Goal: Information Seeking & Learning: Learn about a topic

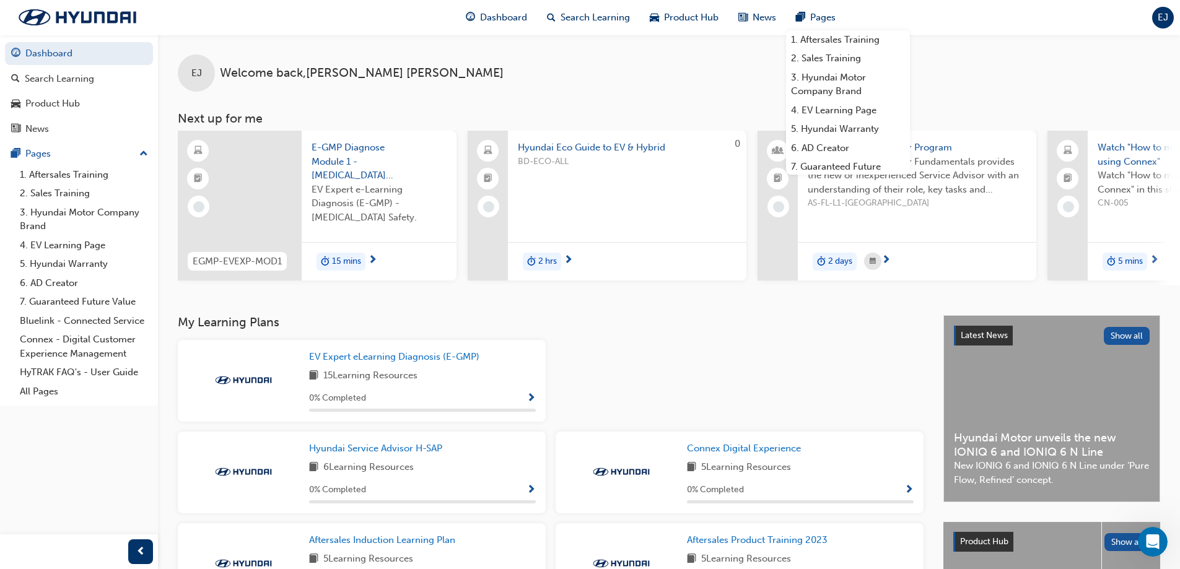
click at [636, 74] on div "EJ Welcome back , [PERSON_NAME]" at bounding box center [669, 63] width 1022 height 57
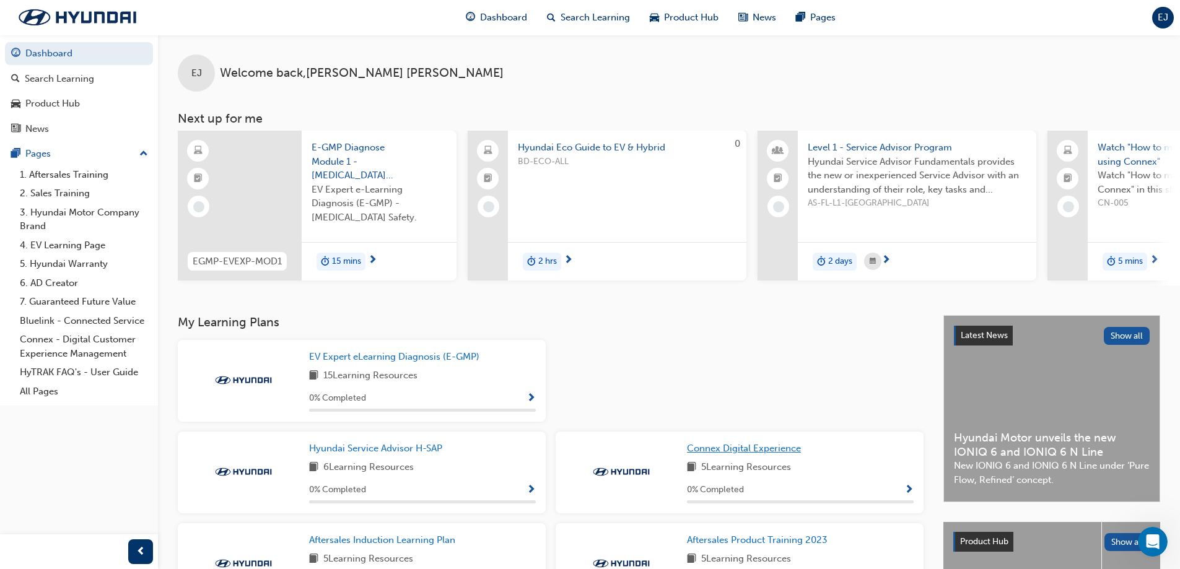
drag, startPoint x: 742, startPoint y: 417, endPoint x: 735, endPoint y: 446, distance: 30.0
drag, startPoint x: 735, startPoint y: 446, endPoint x: 662, endPoint y: 380, distance: 98.6
click at [662, 380] on div at bounding box center [740, 386] width 378 height 92
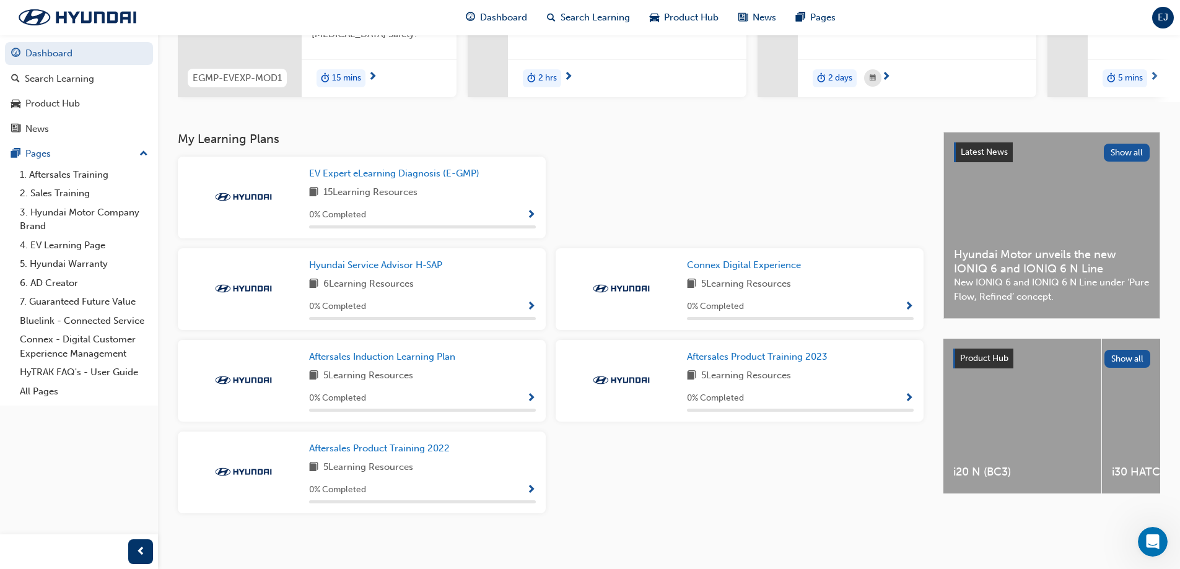
scroll to position [186, 0]
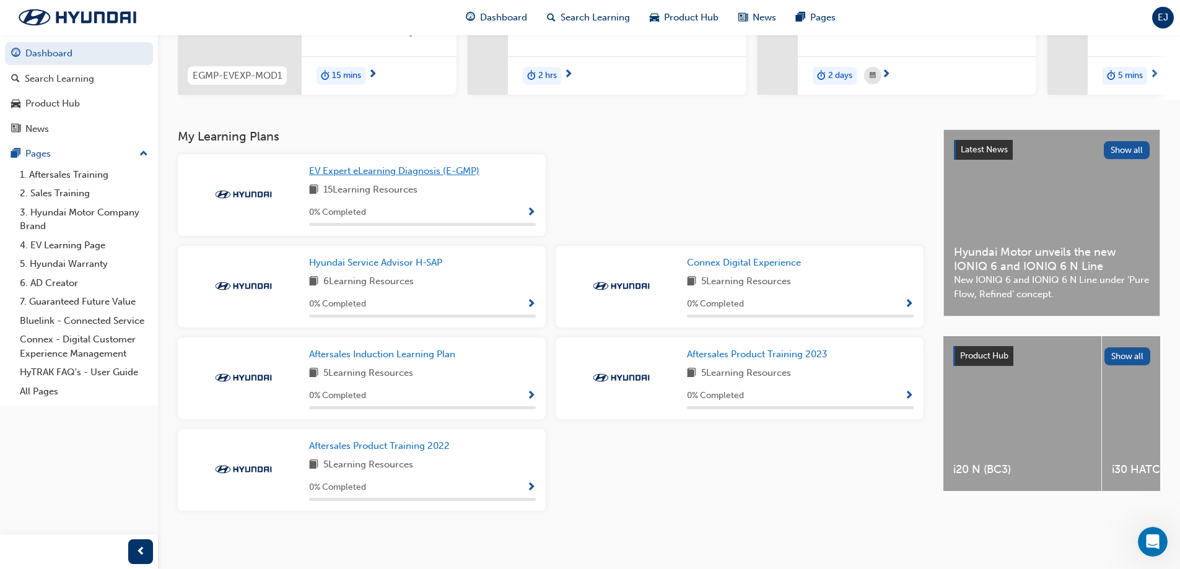
click at [411, 172] on span "EV Expert eLearning Diagnosis (E-GMP)" at bounding box center [394, 170] width 170 height 11
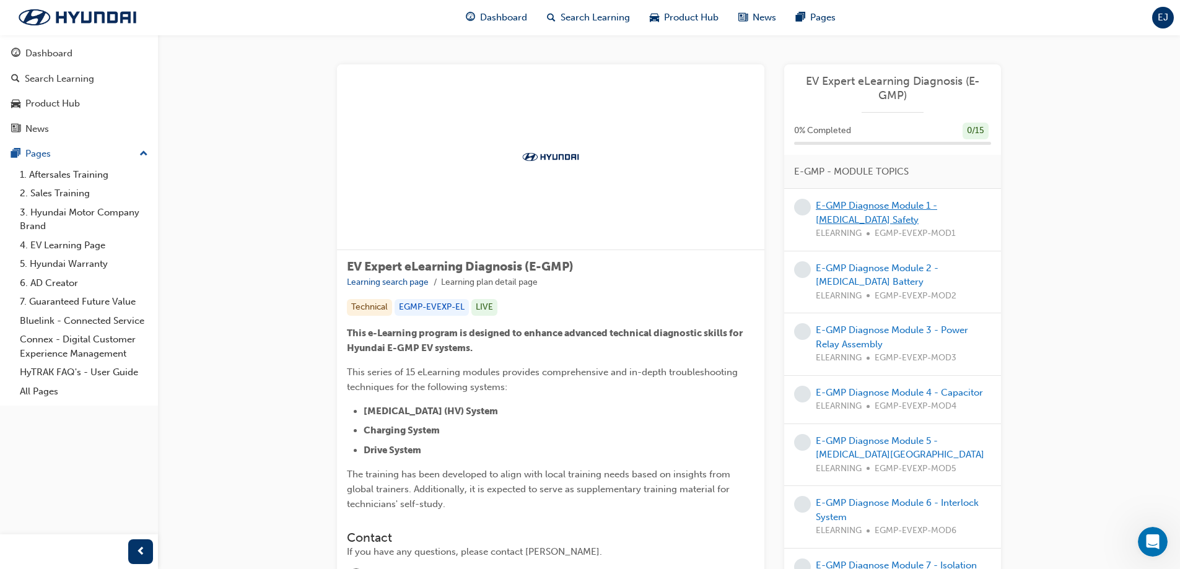
click at [840, 210] on link "E-GMP Diagnose Module 1 - [MEDICAL_DATA] Safety" at bounding box center [876, 212] width 121 height 25
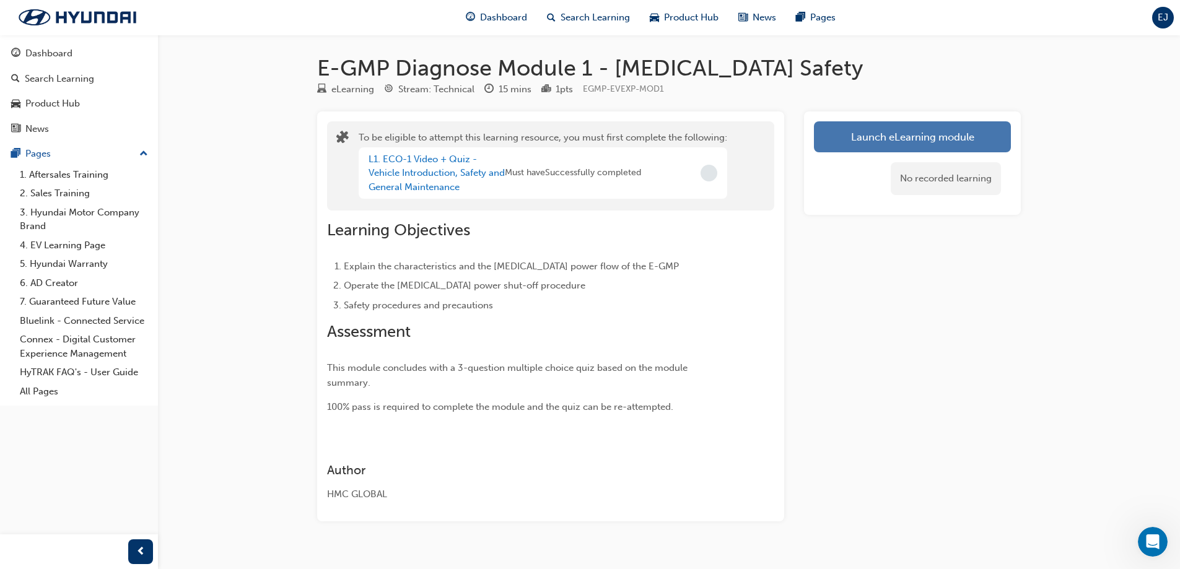
click at [856, 137] on button "Launch eLearning module" at bounding box center [912, 136] width 197 height 31
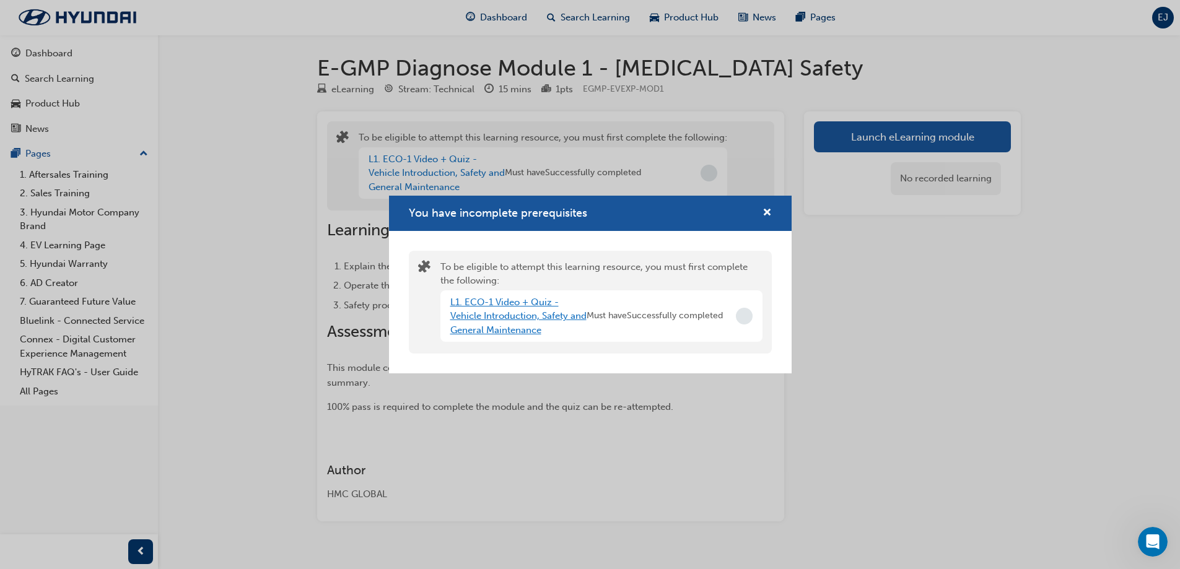
click at [533, 320] on link "L1. ECO-1 Video + Quiz - Vehicle Introduction, Safety and General Maintenance" at bounding box center [518, 316] width 136 height 39
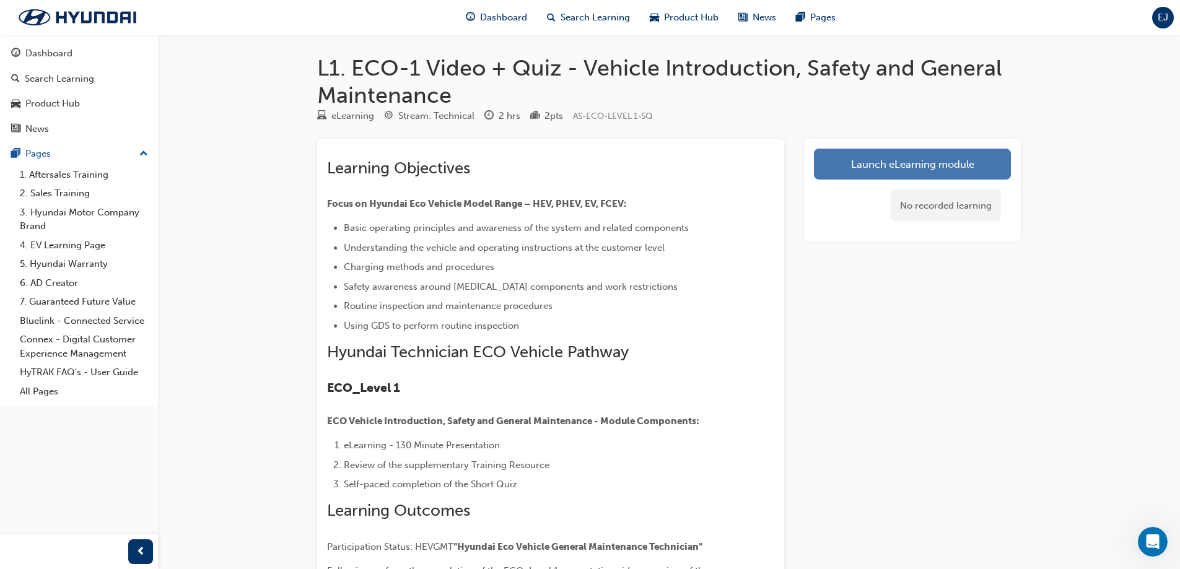
click at [837, 168] on link "Launch eLearning module" at bounding box center [912, 164] width 197 height 31
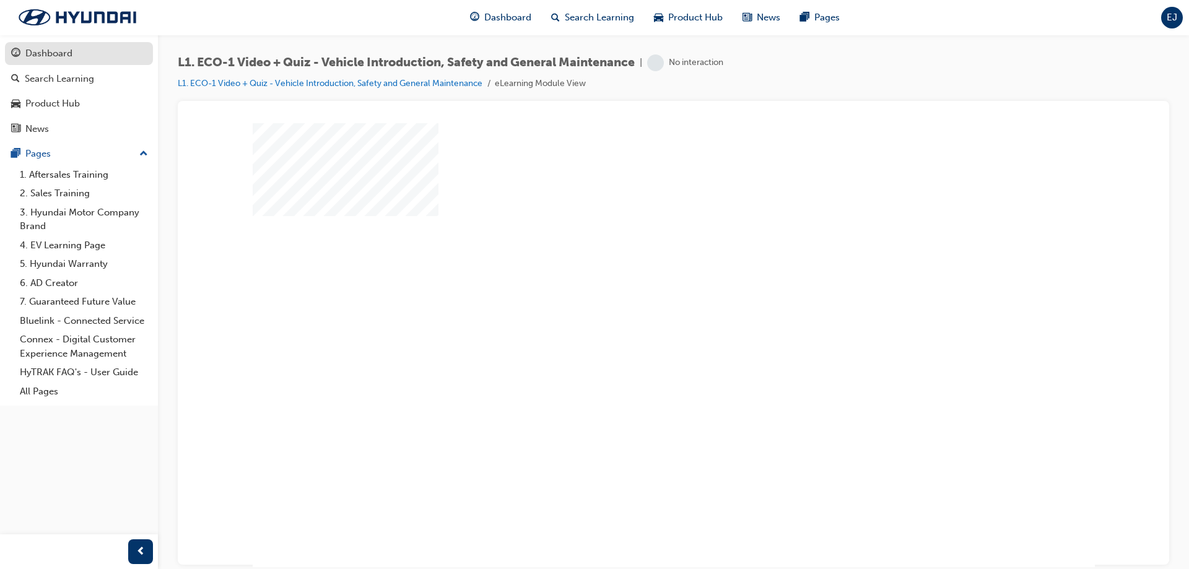
click at [69, 57] on div "Dashboard" at bounding box center [48, 53] width 47 height 14
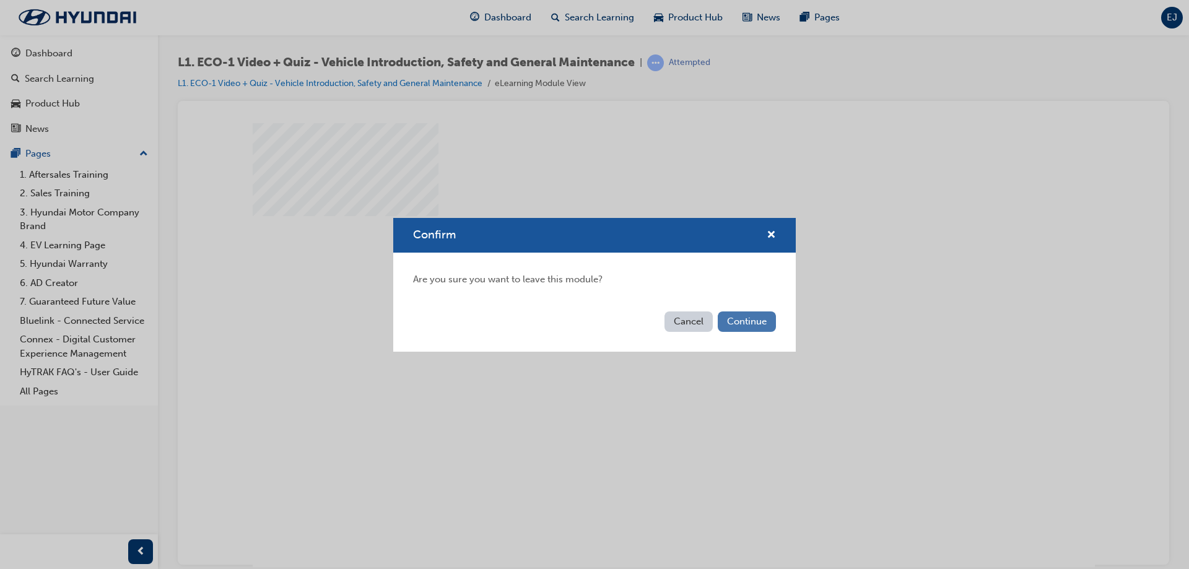
click at [749, 328] on button "Continue" at bounding box center [747, 321] width 58 height 20
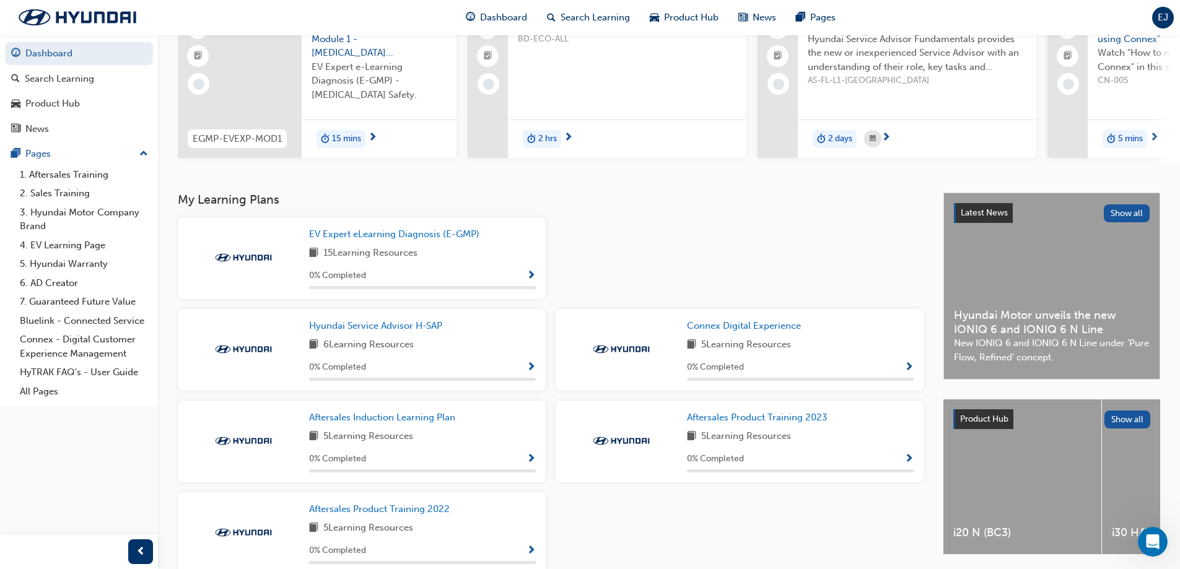
scroll to position [124, 0]
click at [425, 235] on span "EV Expert eLearning Diagnosis (E-GMP)" at bounding box center [394, 232] width 170 height 11
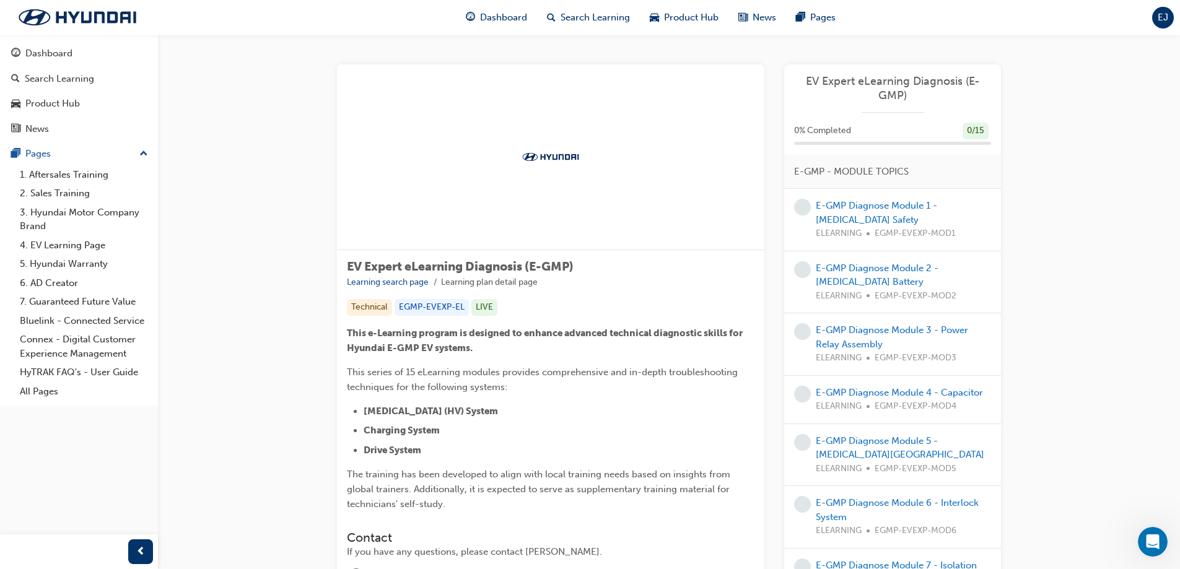
click at [894, 82] on span "EV Expert eLearning Diagnosis (E-GMP)" at bounding box center [892, 88] width 197 height 28
click at [892, 85] on span "EV Expert eLearning Diagnosis (E-GMP)" at bounding box center [892, 88] width 197 height 28
click at [833, 209] on link "E-GMP Diagnose Module 1 - [MEDICAL_DATA] Safety" at bounding box center [876, 212] width 121 height 25
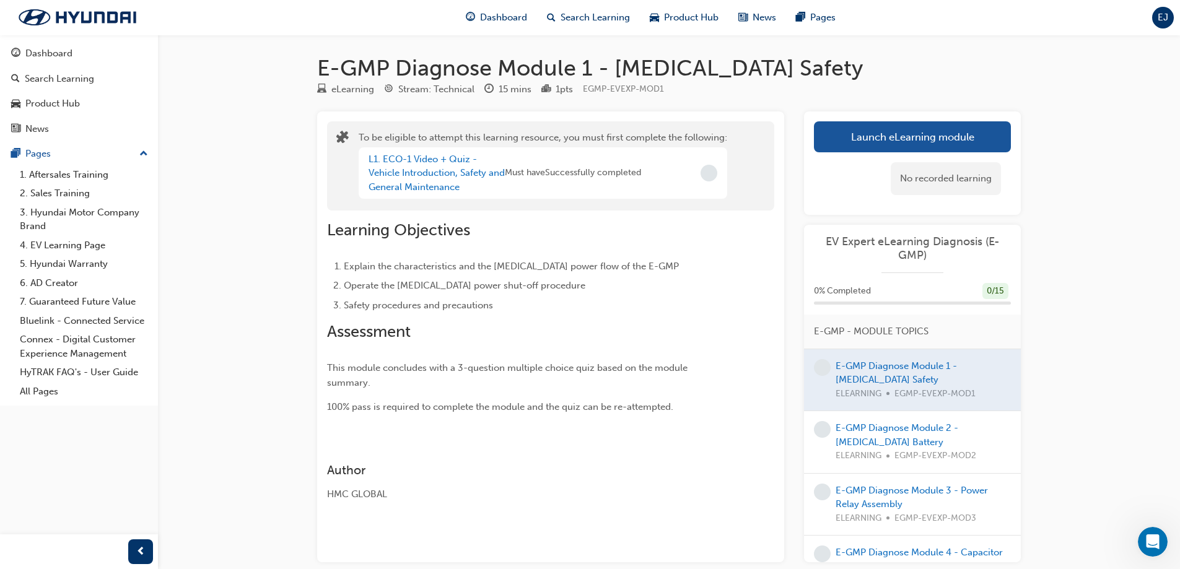
click at [434, 179] on div "L1. ECO-1 Video + Quiz - Vehicle Introduction, Safety and General Maintenance" at bounding box center [436, 173] width 136 height 42
click at [437, 163] on link "L1. ECO-1 Video + Quiz - Vehicle Introduction, Safety and General Maintenance" at bounding box center [436, 173] width 136 height 39
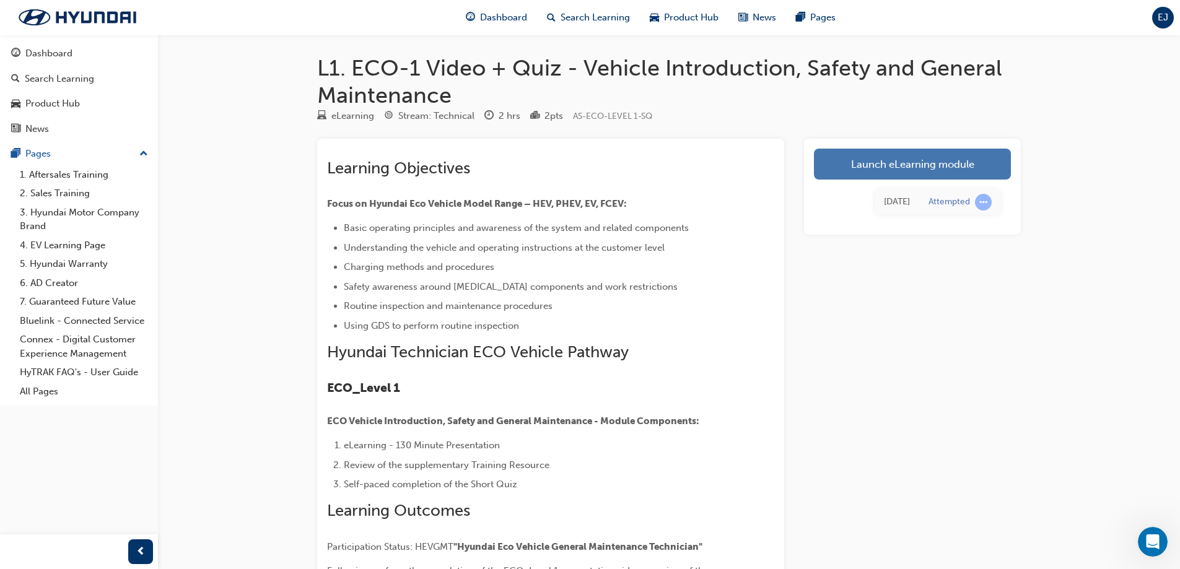
click at [918, 158] on link "Launch eLearning module" at bounding box center [912, 164] width 197 height 31
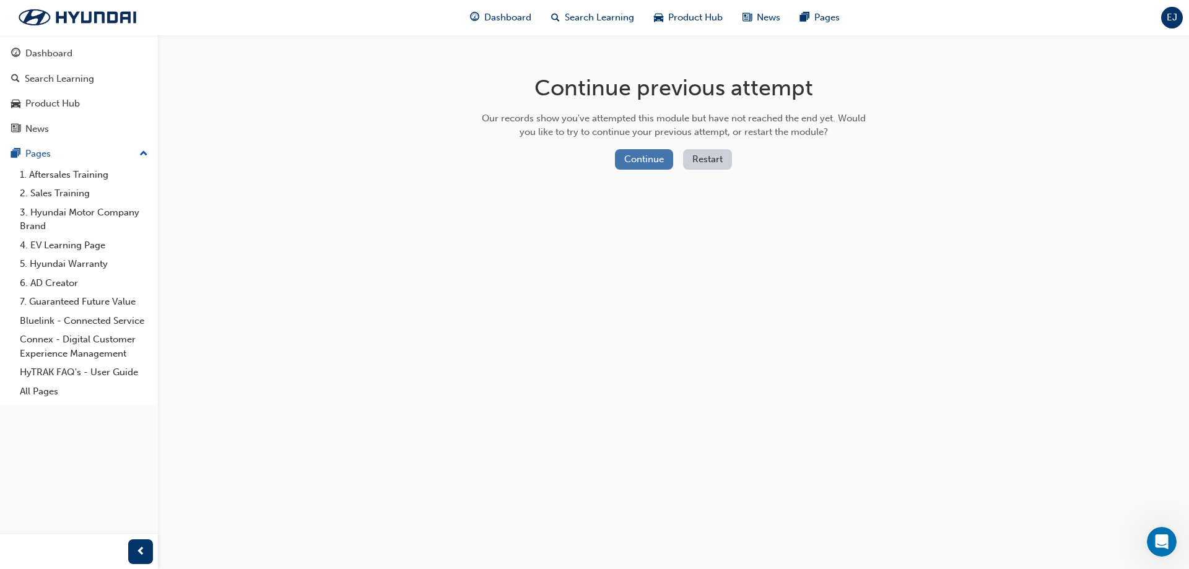
click at [637, 158] on button "Continue" at bounding box center [644, 159] width 58 height 20
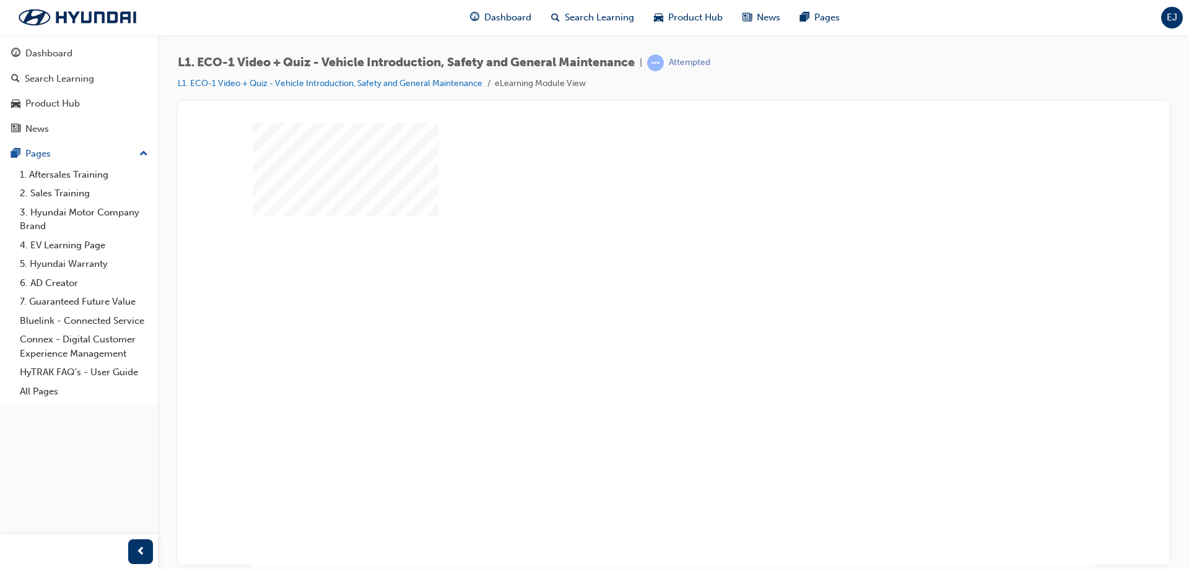
click at [638, 309] on div "play" at bounding box center [638, 309] width 0 height 0
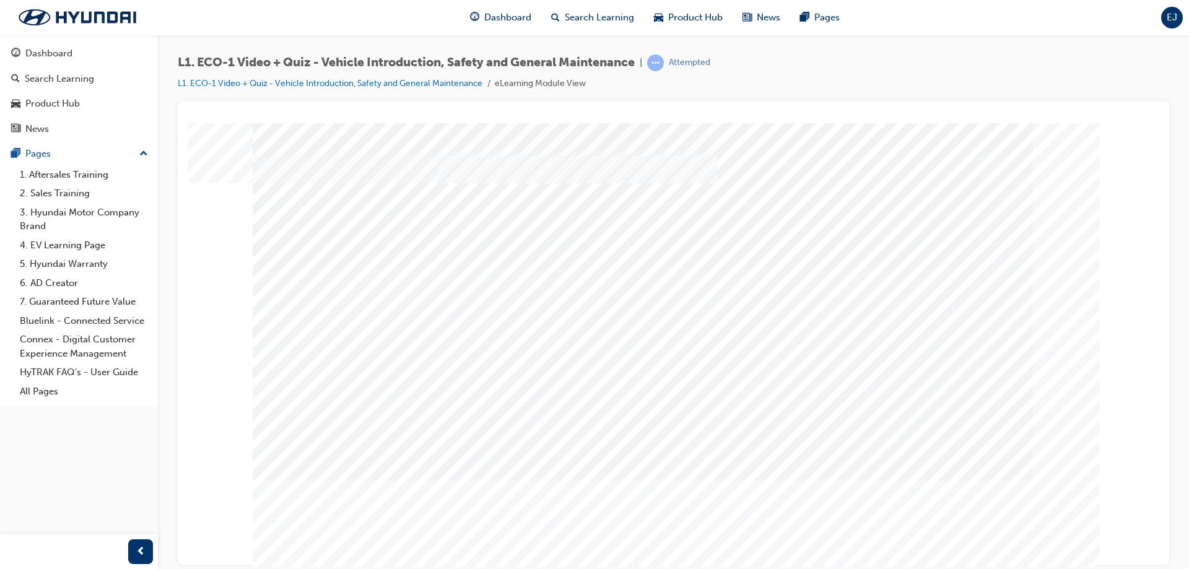
scroll to position [20, 0]
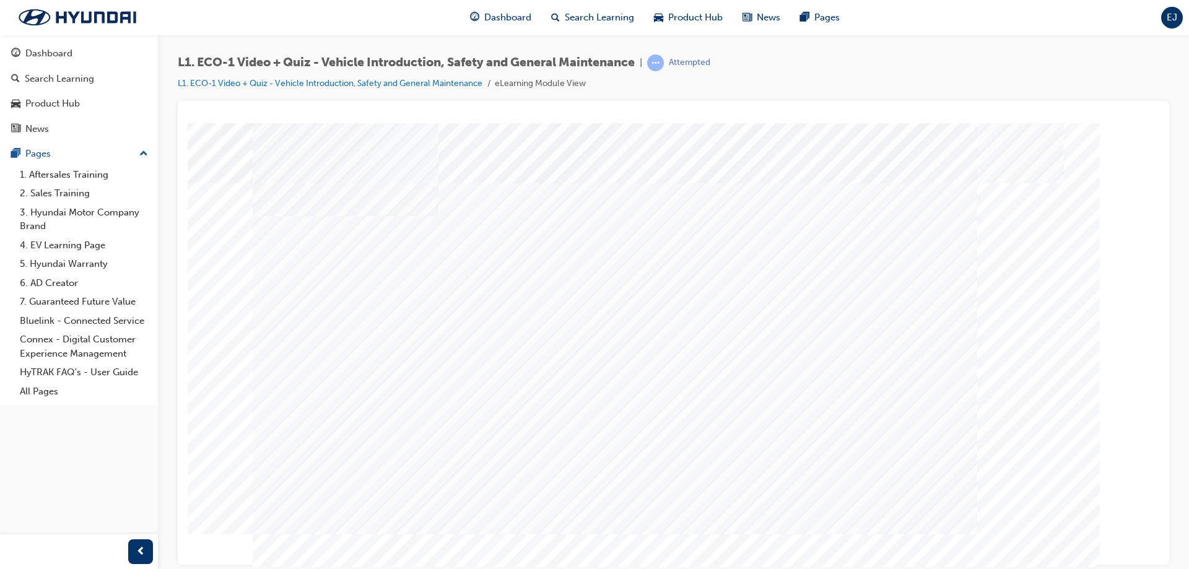
scroll to position [0, 0]
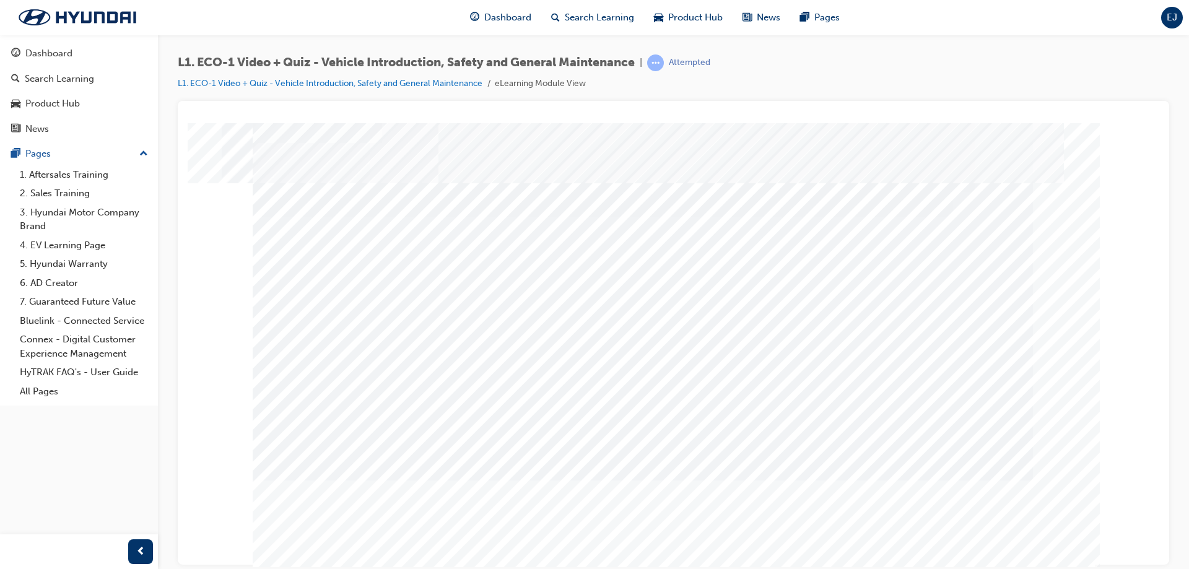
scroll to position [20, 0]
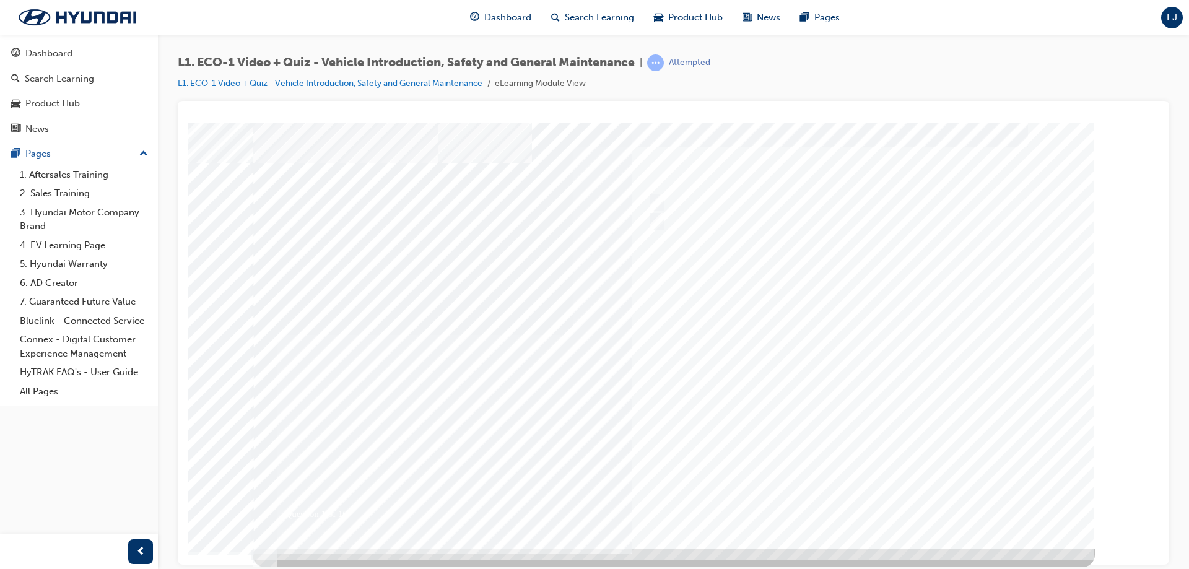
scroll to position [0, 0]
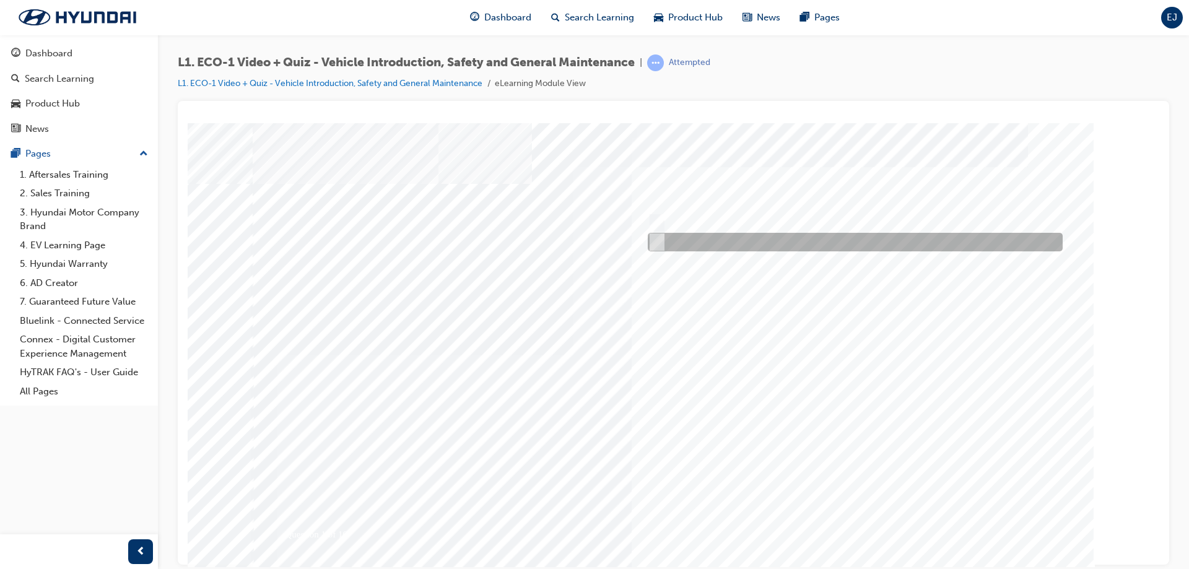
click at [666, 240] on div at bounding box center [852, 242] width 415 height 19
radio input "true"
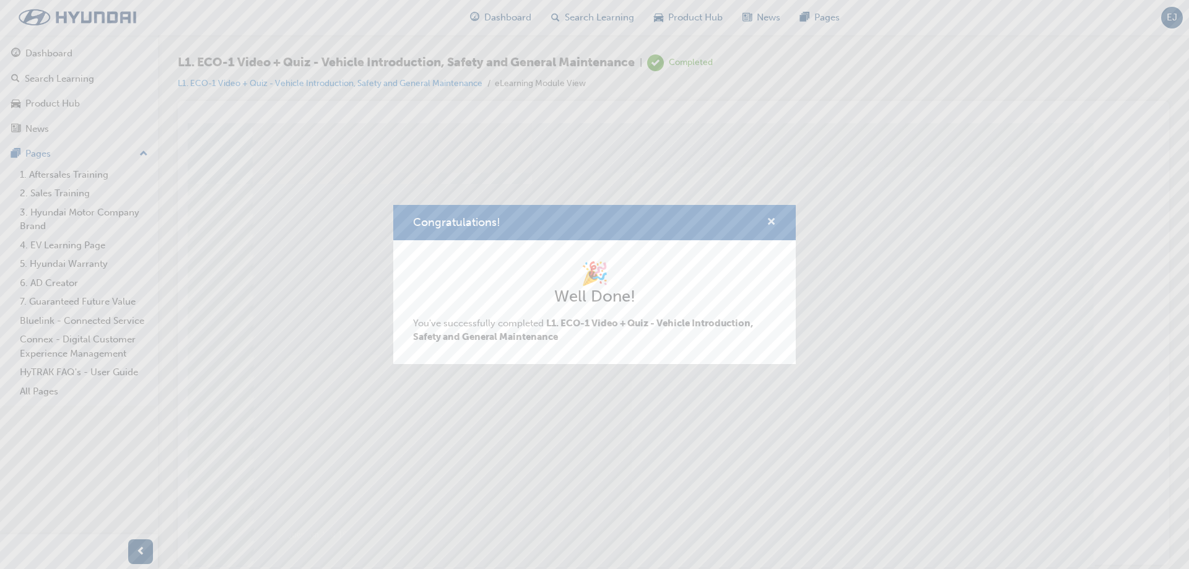
click at [773, 224] on span "cross-icon" at bounding box center [771, 222] width 9 height 11
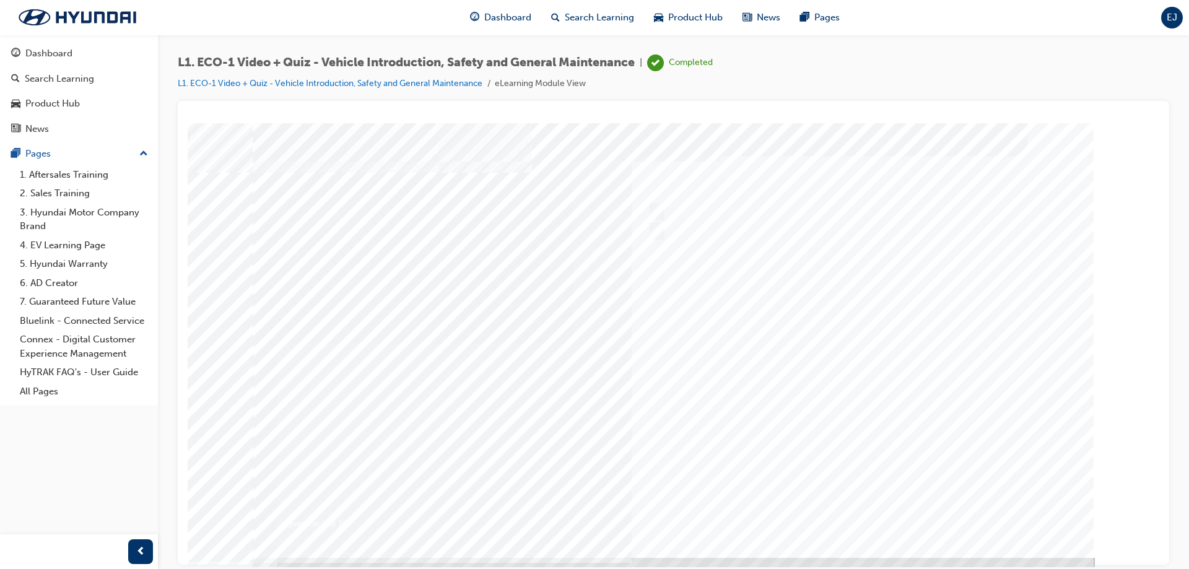
scroll to position [20, 0]
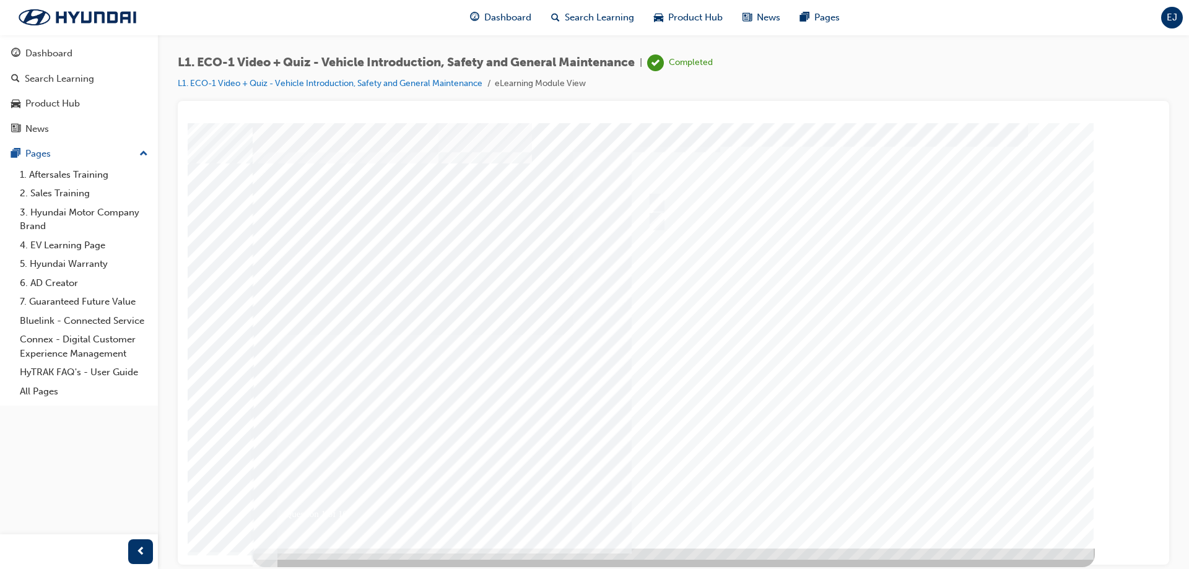
click at [853, 507] on div at bounding box center [674, 325] width 842 height 446
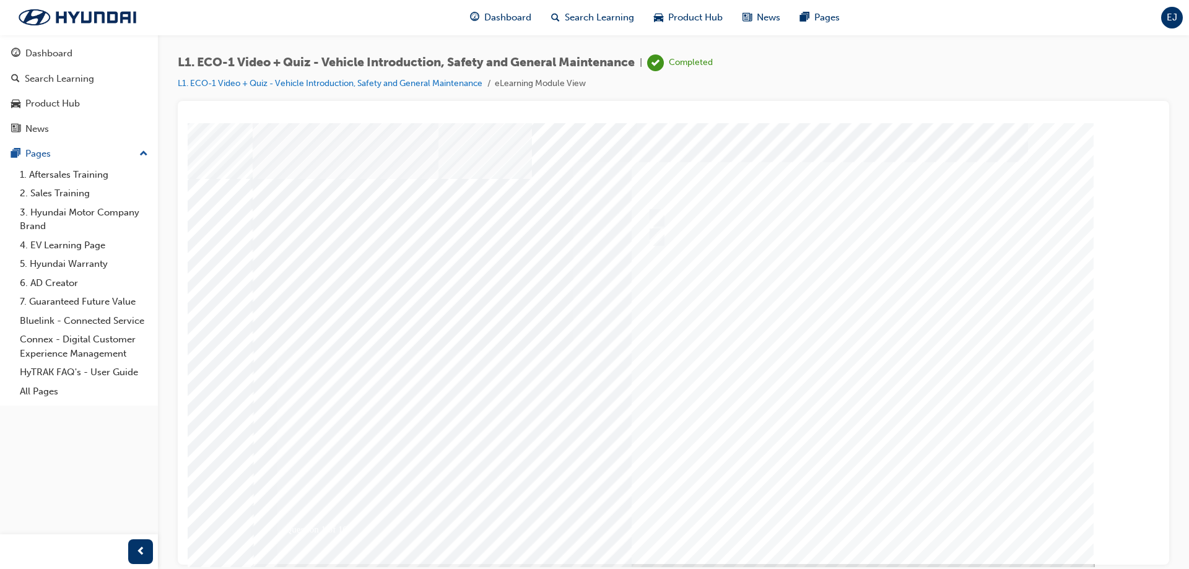
scroll to position [0, 0]
click at [59, 59] on div "Dashboard" at bounding box center [48, 53] width 47 height 14
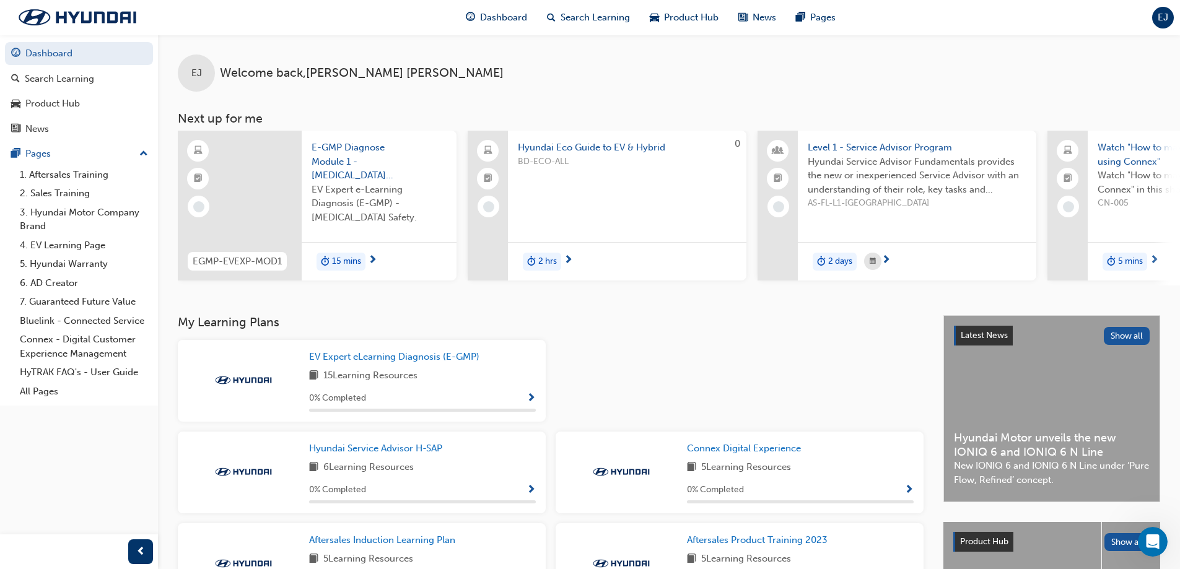
click at [528, 399] on span "Show Progress" at bounding box center [530, 398] width 9 height 11
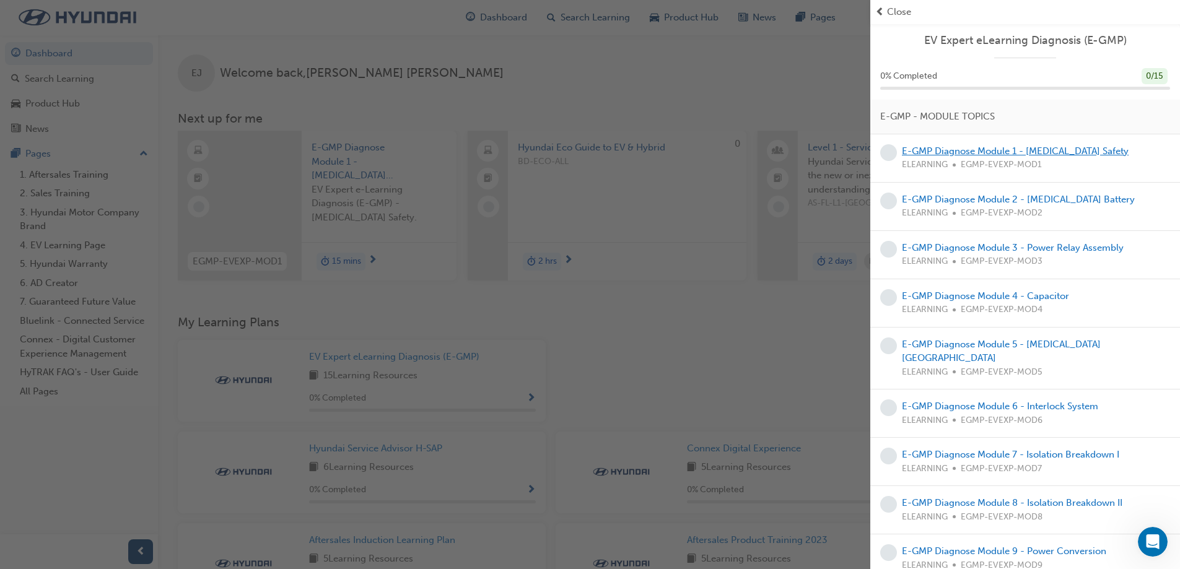
click at [1022, 152] on link "E-GMP Diagnose Module 1 - [MEDICAL_DATA] Safety" at bounding box center [1015, 151] width 227 height 11
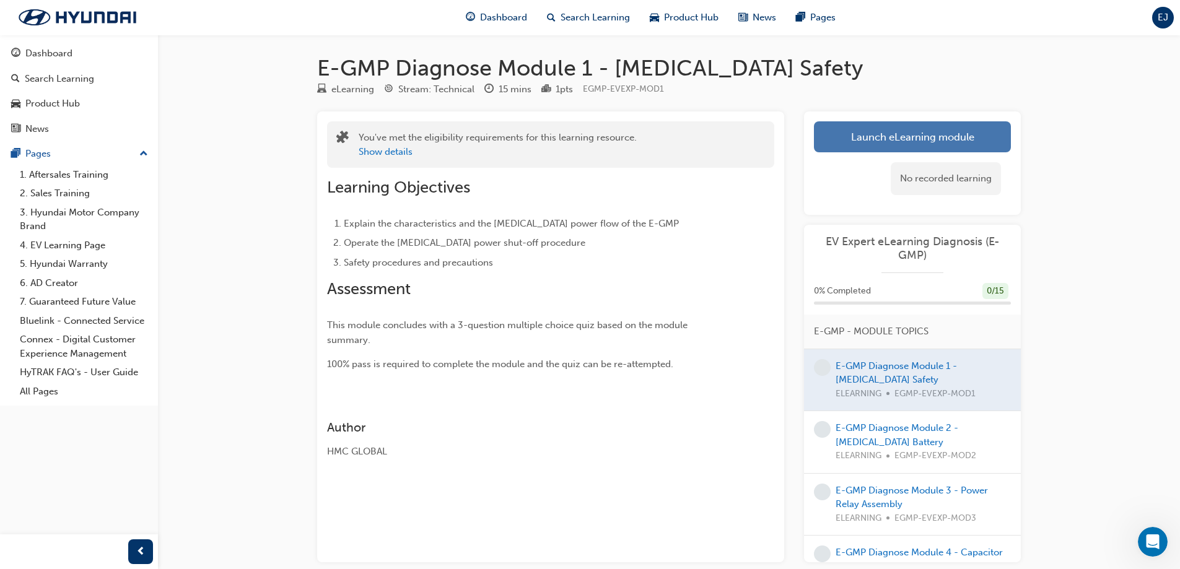
click at [916, 141] on link "Launch eLearning module" at bounding box center [912, 136] width 197 height 31
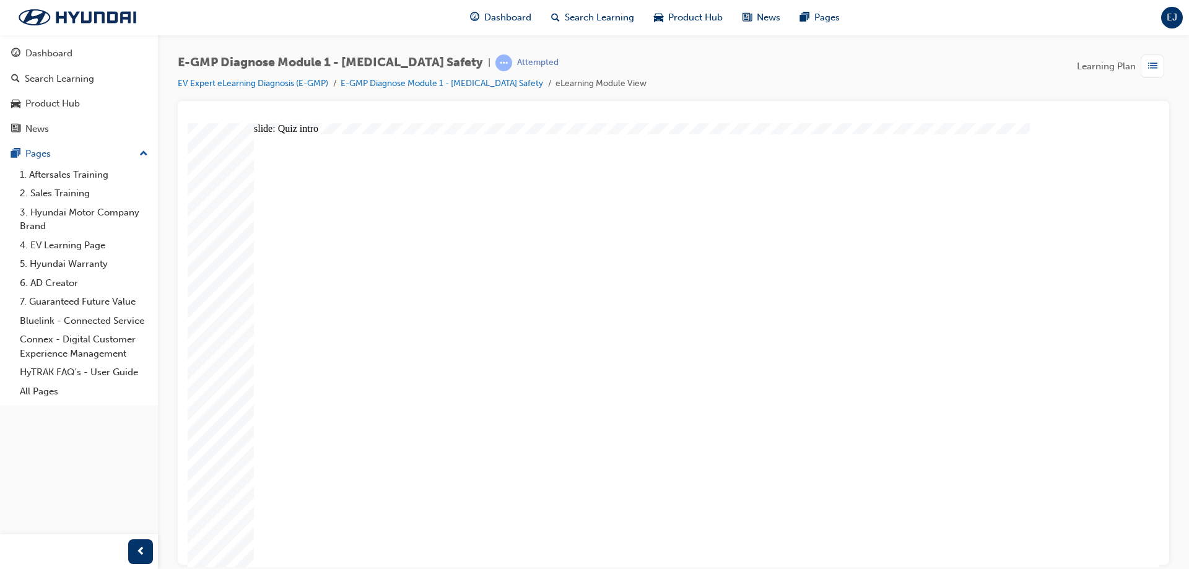
drag, startPoint x: 1175, startPoint y: 192, endPoint x: 1175, endPoint y: 271, distance: 78.6
click at [1175, 271] on div "E-GMP Diagnose Module 1 - [MEDICAL_DATA] Safety | Attempted EV Expert eLearning…" at bounding box center [673, 286] width 1031 height 503
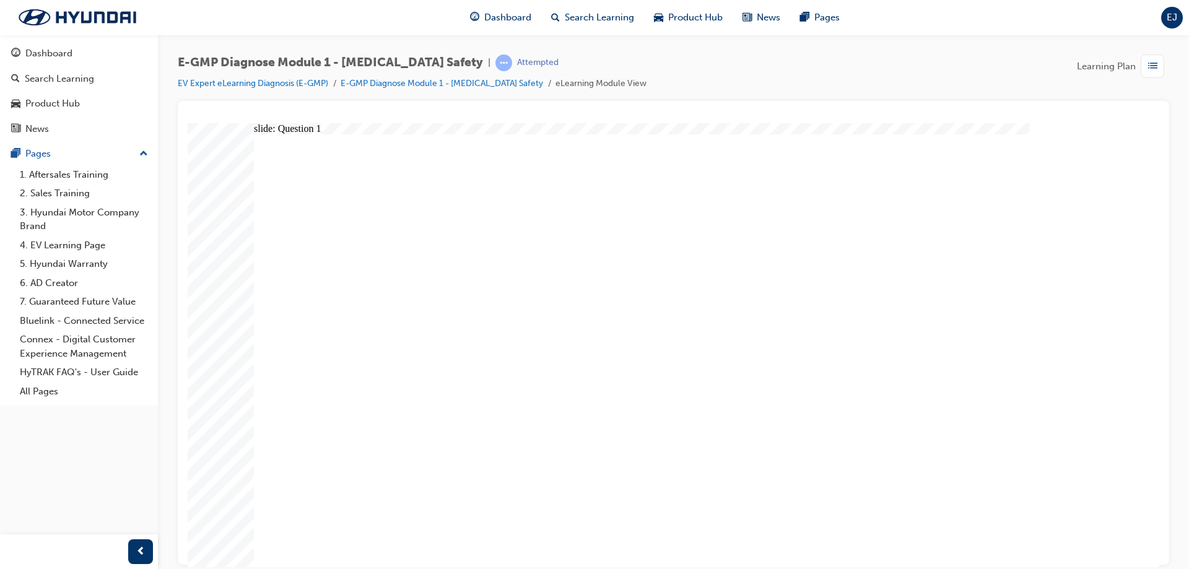
radio input "false"
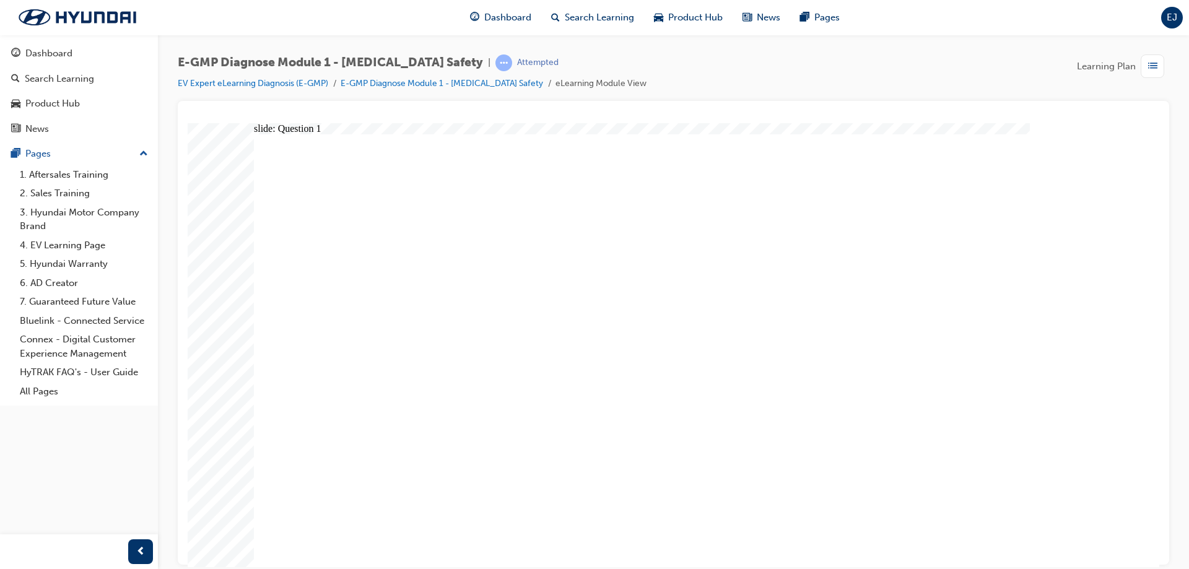
radio input "false"
radio input "true"
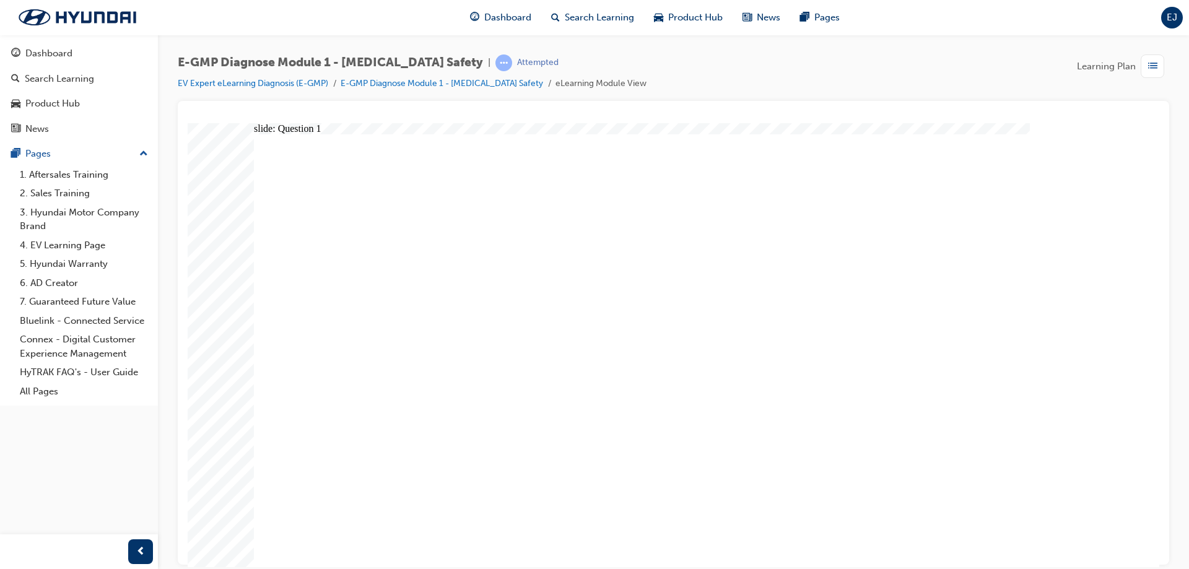
click at [1152, 63] on span "list-icon" at bounding box center [1152, 66] width 9 height 15
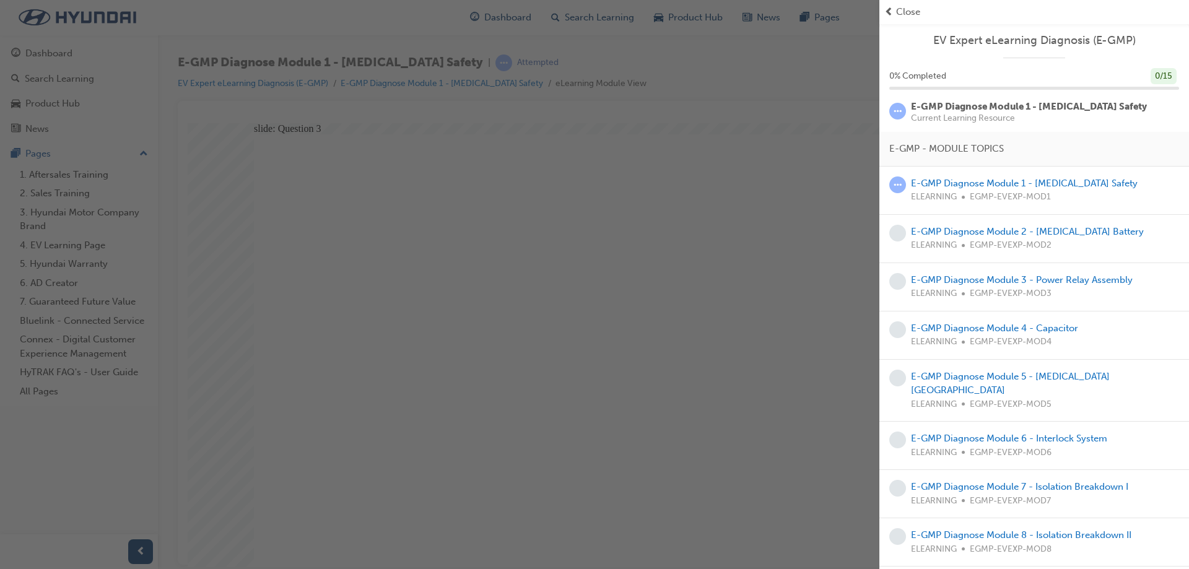
click at [791, 118] on div "button" at bounding box center [439, 284] width 879 height 569
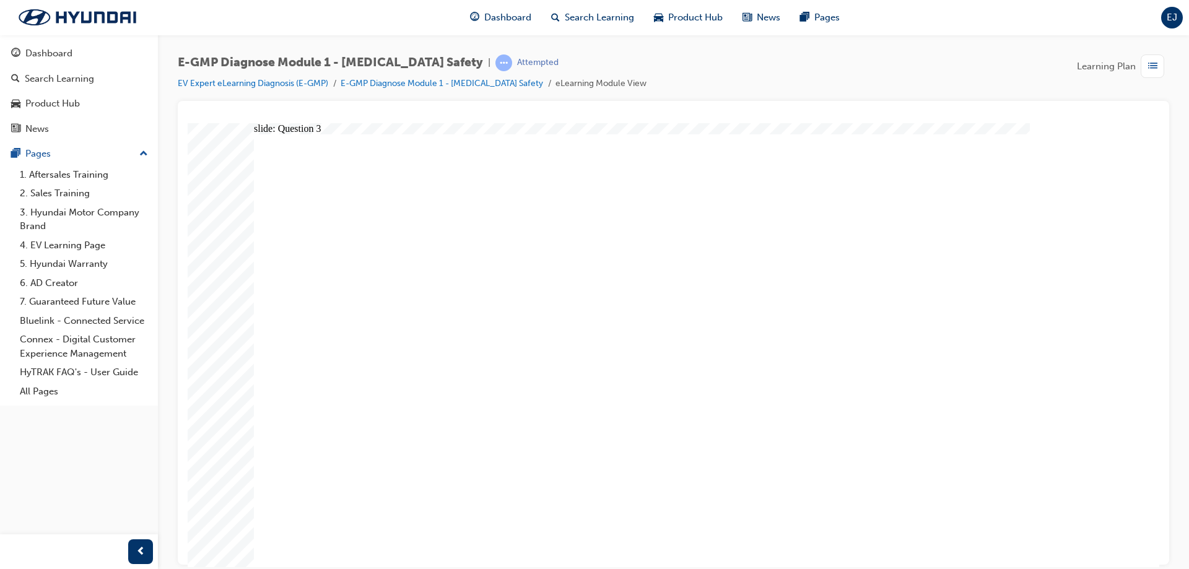
click at [1154, 70] on span "list-icon" at bounding box center [1152, 66] width 9 height 15
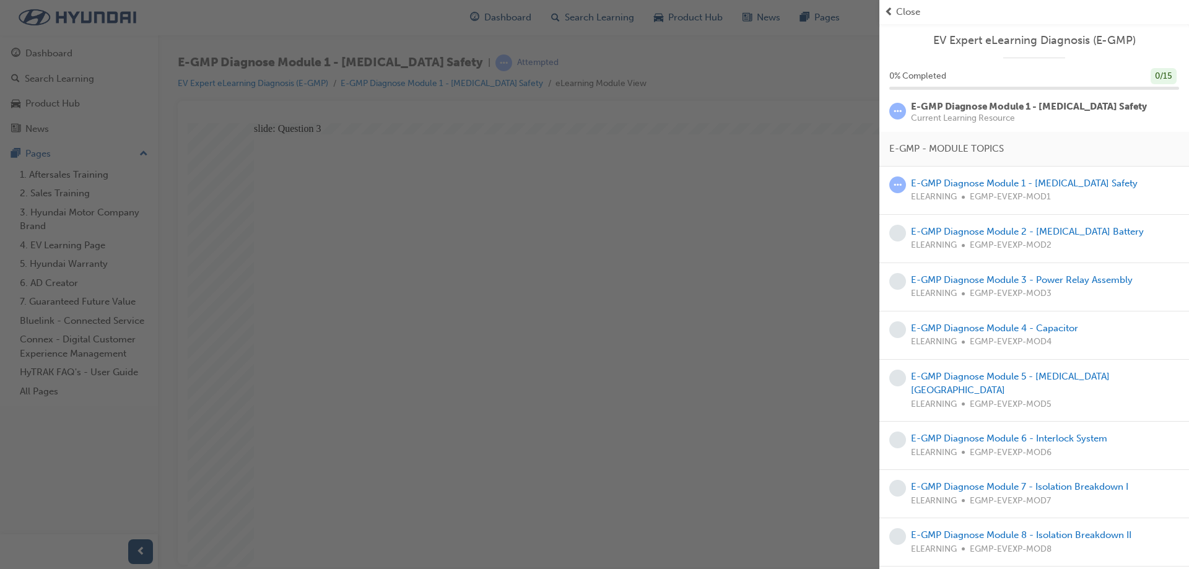
click at [818, 90] on div "button" at bounding box center [439, 284] width 879 height 569
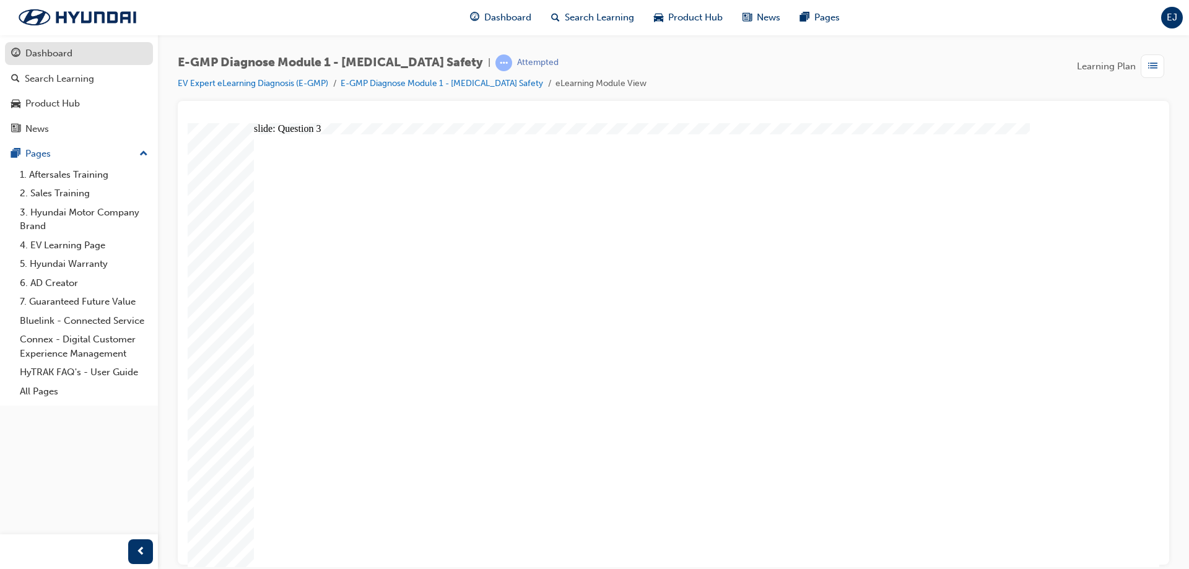
click at [69, 51] on div "Dashboard" at bounding box center [48, 53] width 47 height 14
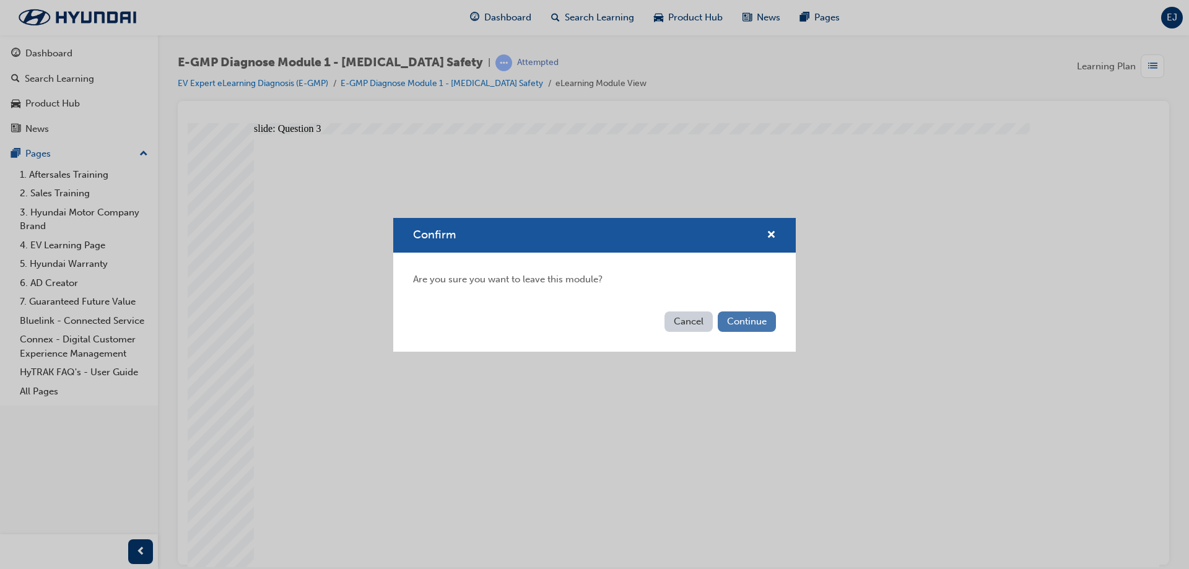
click at [754, 324] on button "Continue" at bounding box center [747, 321] width 58 height 20
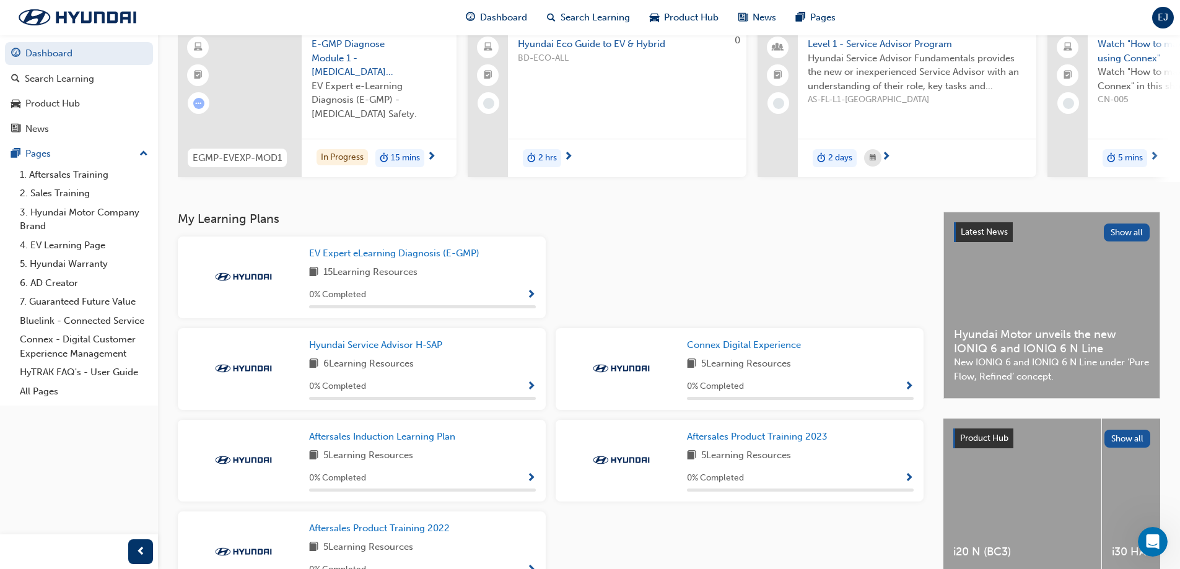
scroll to position [186, 0]
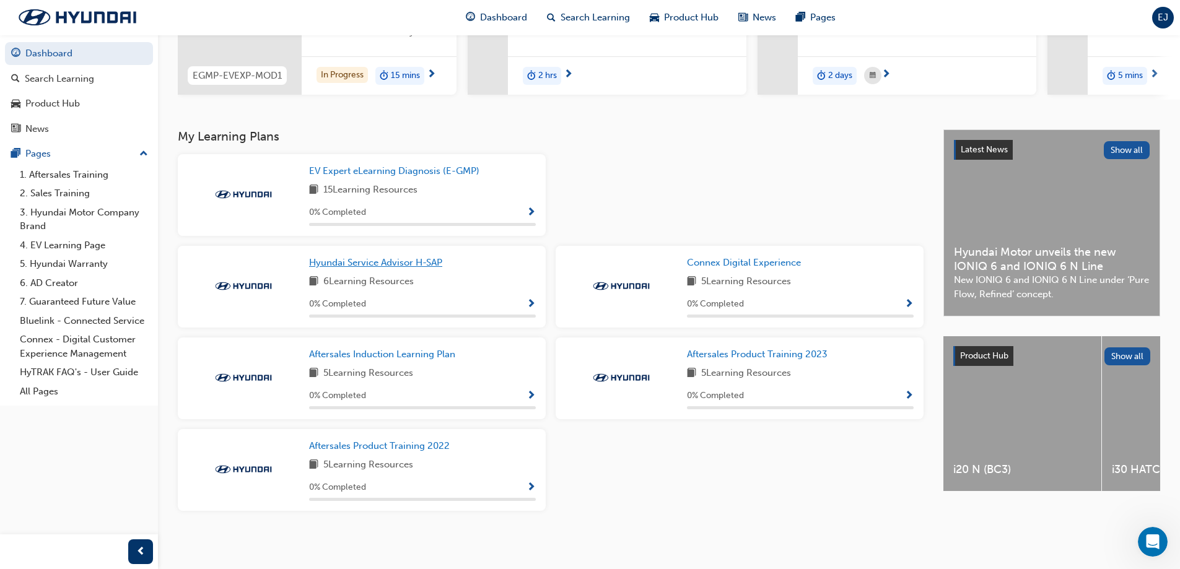
click at [407, 268] on span "Hyundai Service Advisor H-SAP" at bounding box center [375, 262] width 133 height 11
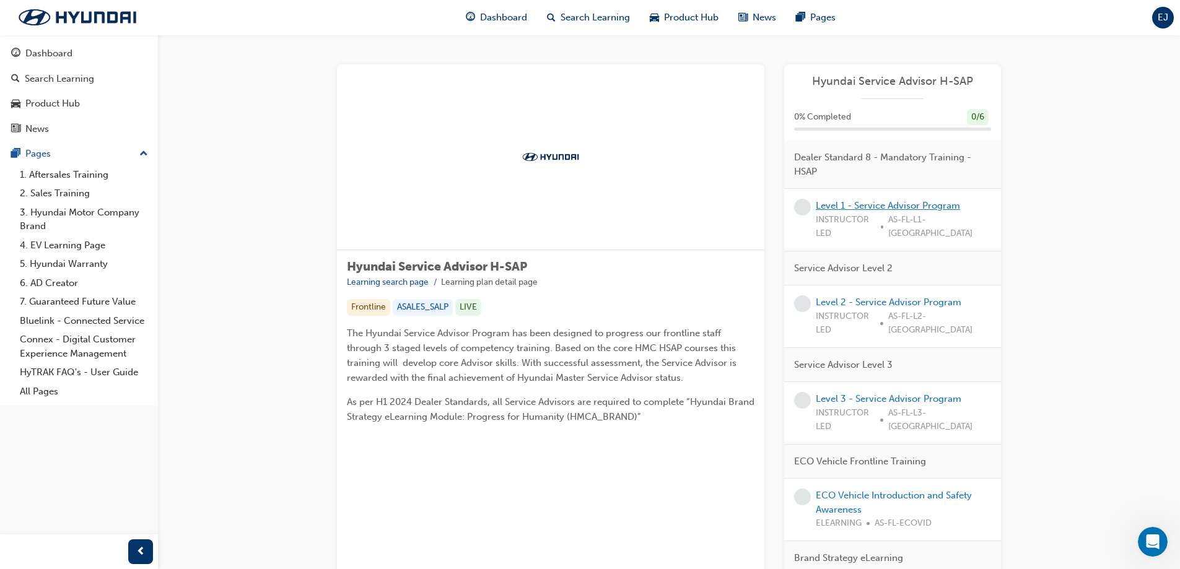
click at [889, 202] on link "Level 1 - Service Advisor Program" at bounding box center [888, 205] width 144 height 11
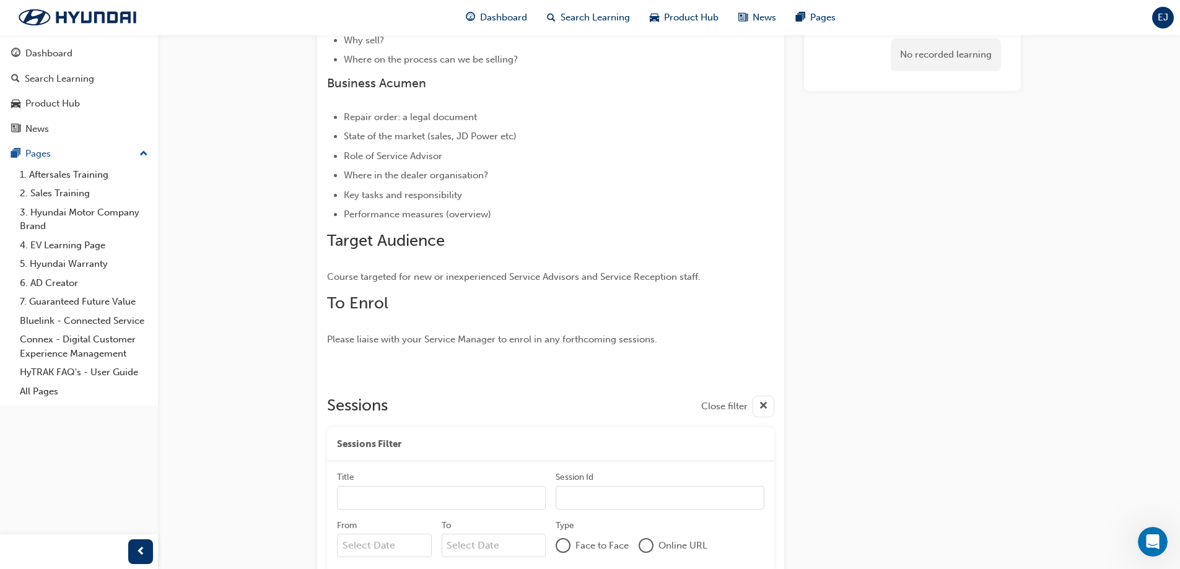
scroll to position [557, 0]
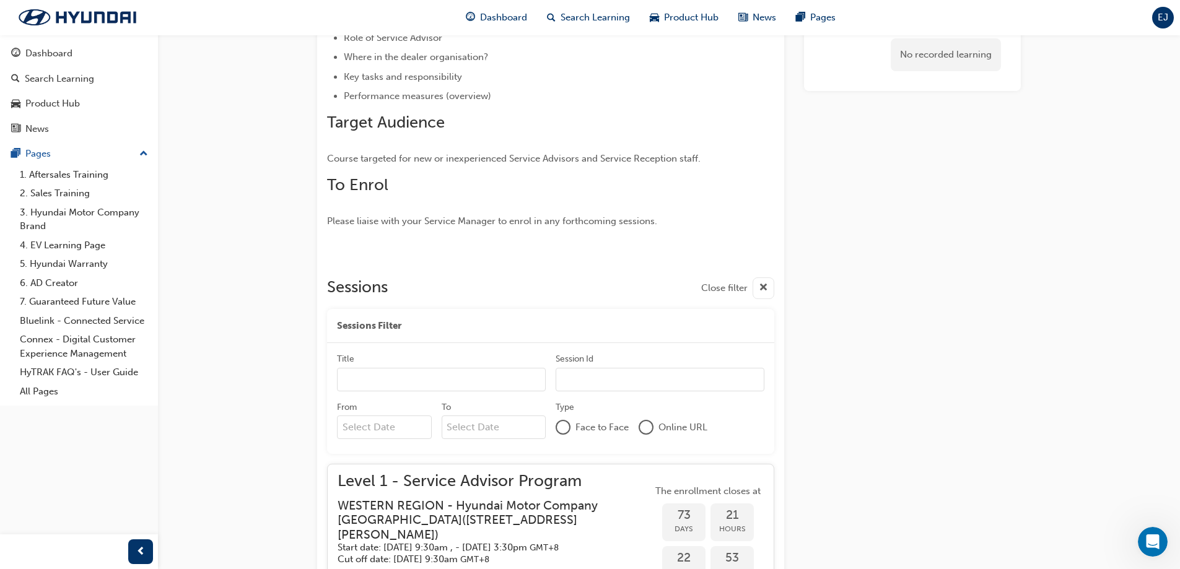
click at [444, 382] on input "Title" at bounding box center [441, 380] width 209 height 24
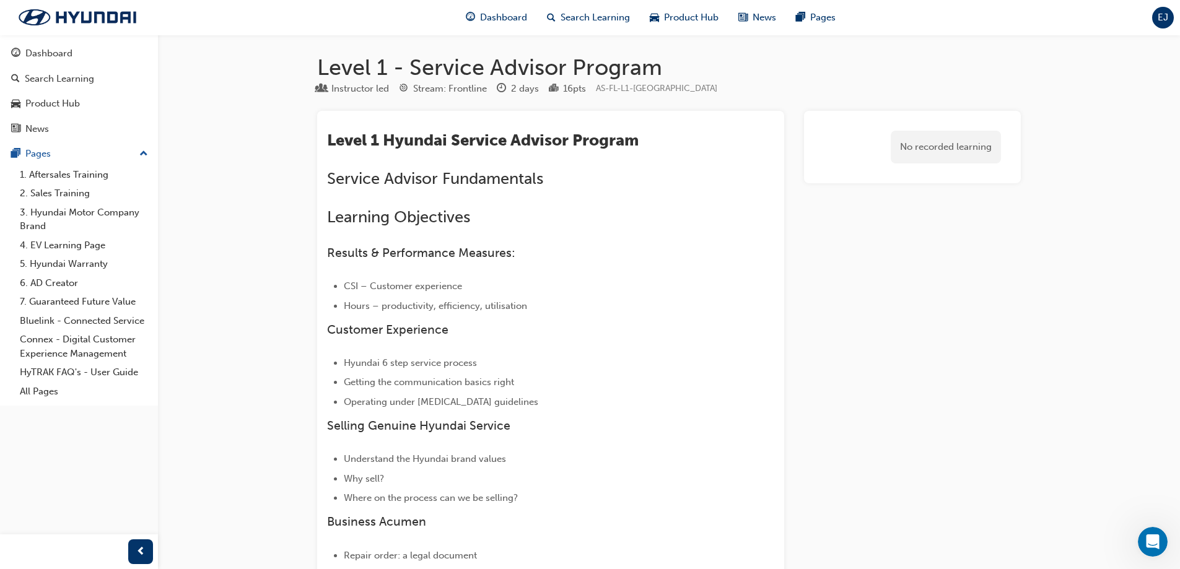
scroll to position [0, 0]
click at [63, 59] on div "Dashboard" at bounding box center [48, 53] width 47 height 14
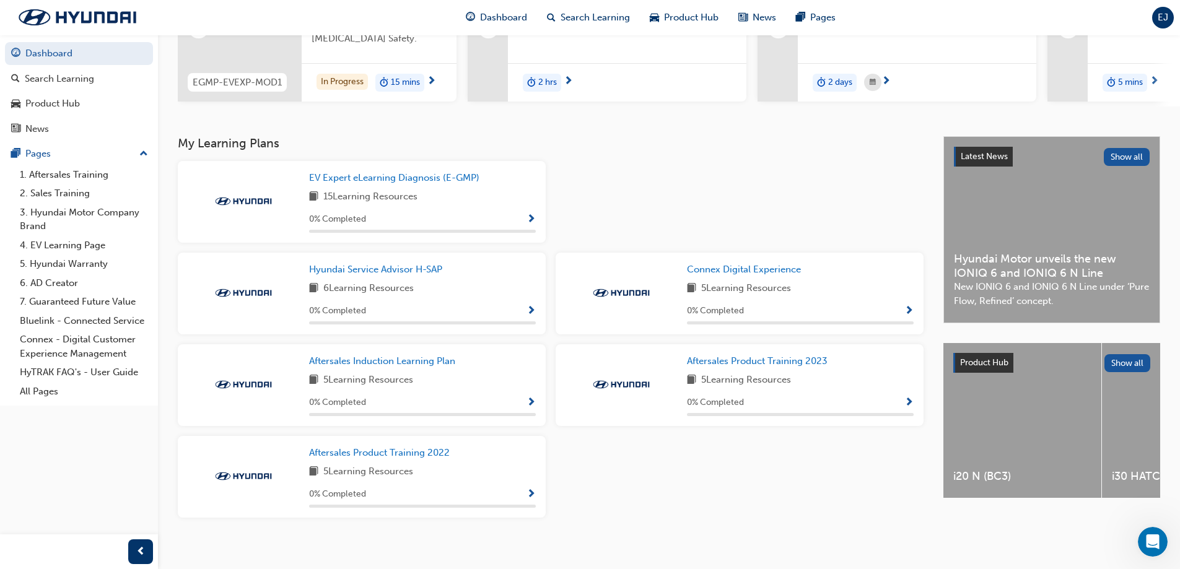
scroll to position [193, 0]
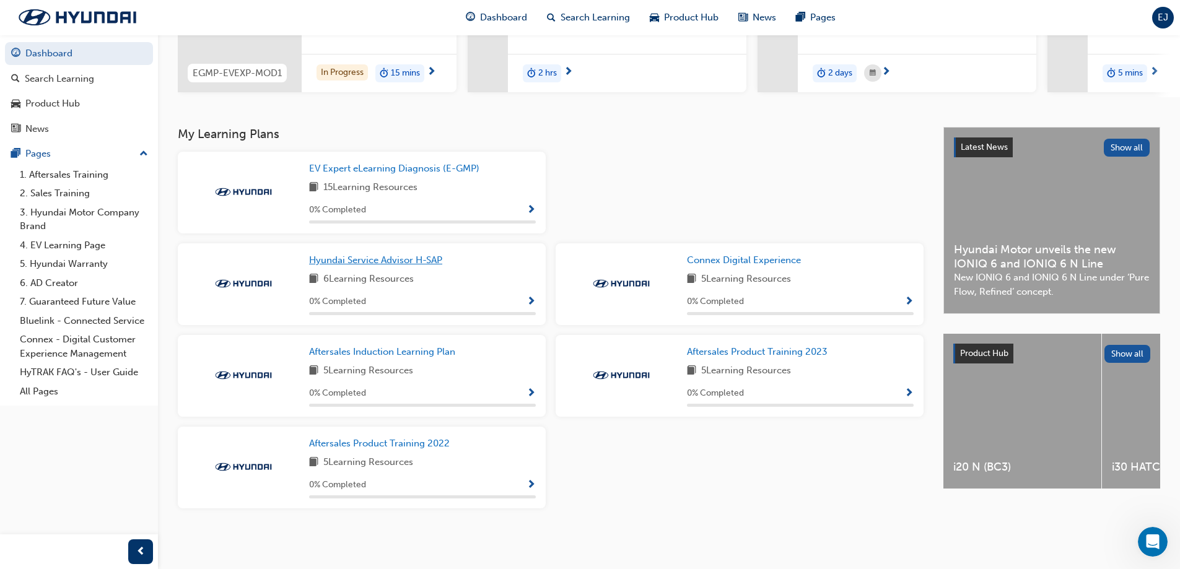
click at [335, 257] on span "Hyundai Service Advisor H-SAP" at bounding box center [375, 260] width 133 height 11
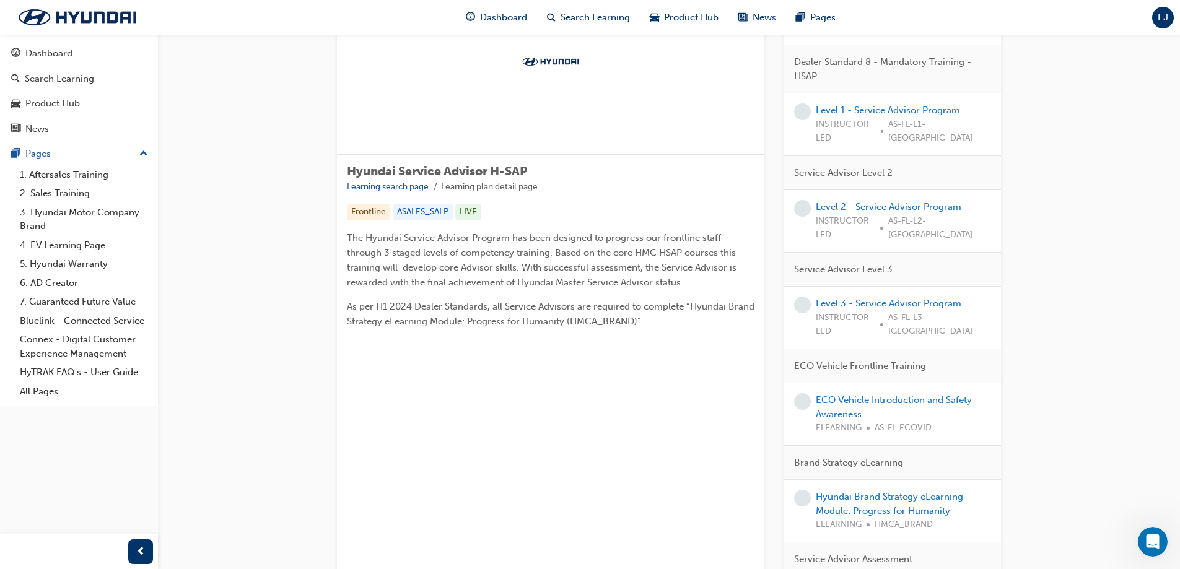
scroll to position [214, 0]
